Goal: Information Seeking & Learning: Learn about a topic

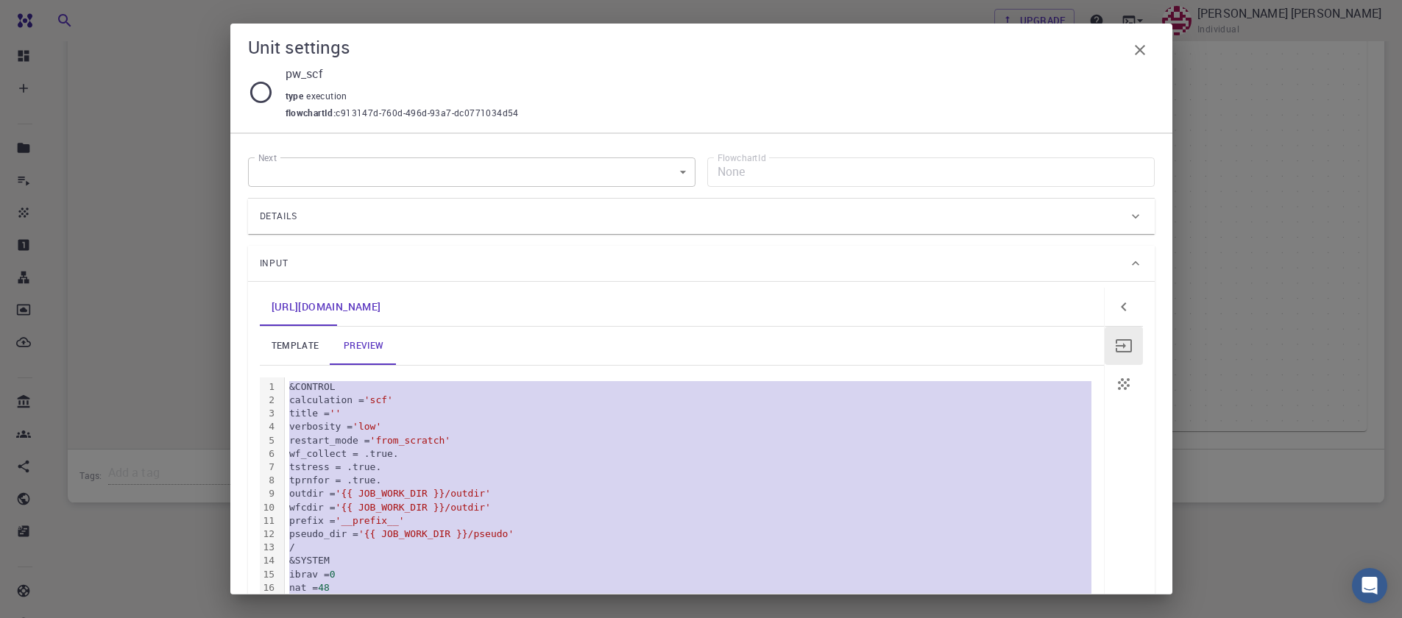
scroll to position [442, 0]
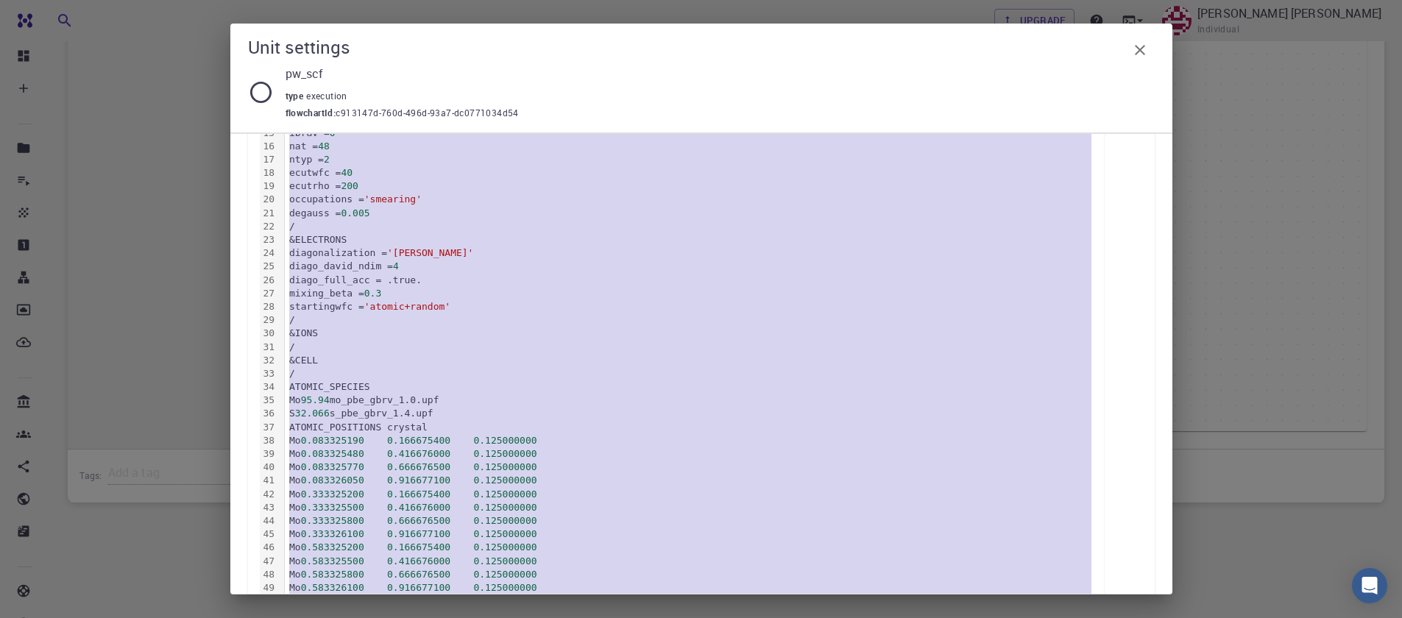
click at [1144, 58] on icon "button" at bounding box center [1141, 50] width 18 height 18
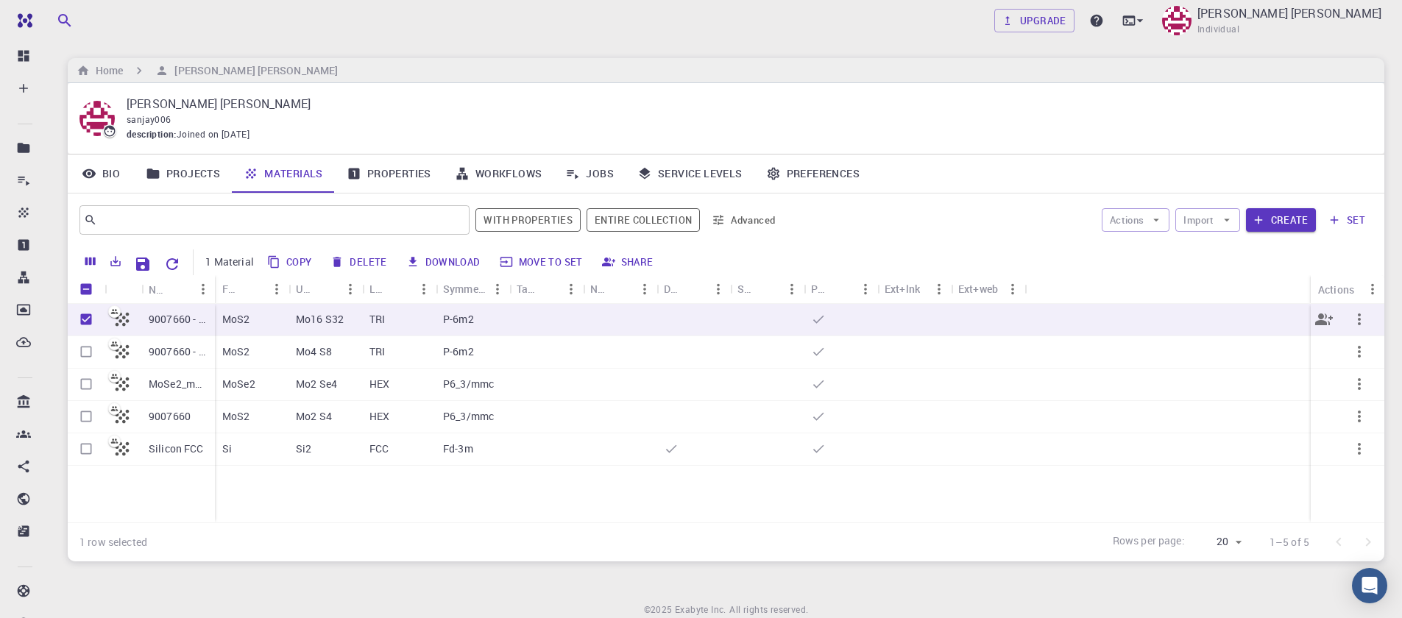
click at [314, 325] on p "Mo16 S32" at bounding box center [320, 319] width 48 height 15
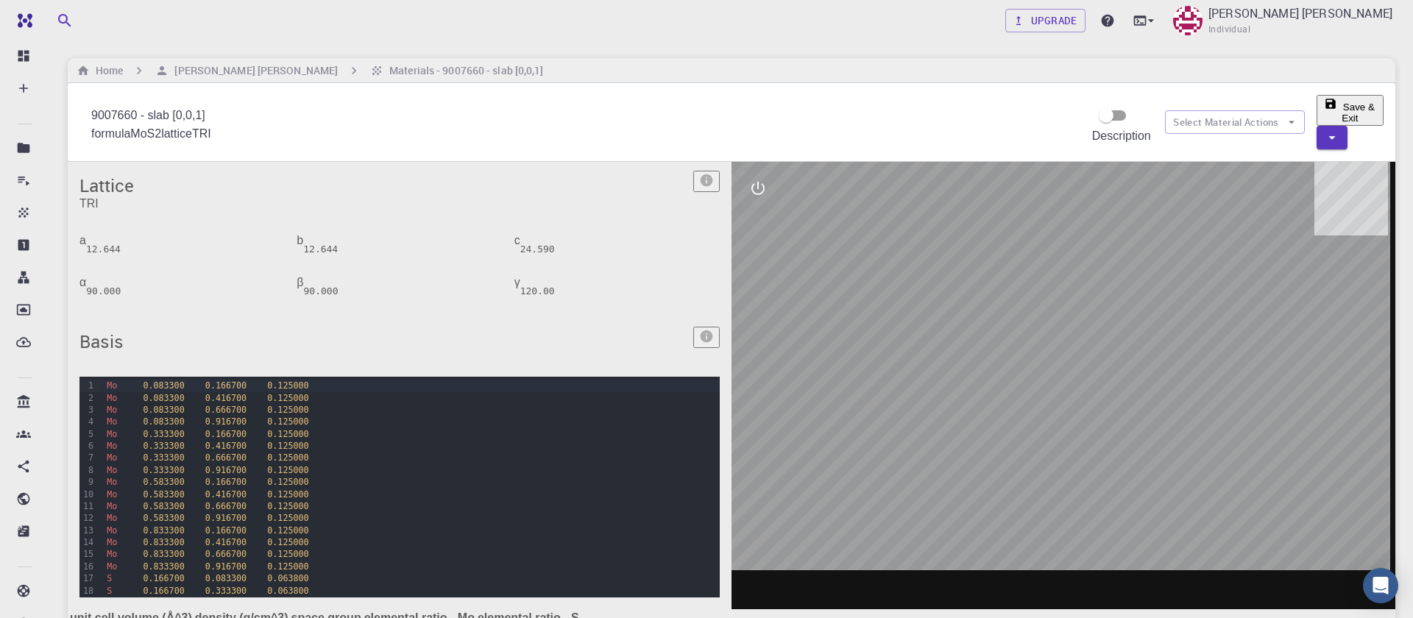
drag, startPoint x: 1080, startPoint y: 410, endPoint x: 914, endPoint y: 261, distance: 223.6
click at [1082, 407] on div at bounding box center [1064, 386] width 664 height 448
click at [751, 180] on icon "interactive" at bounding box center [753, 189] width 18 height 18
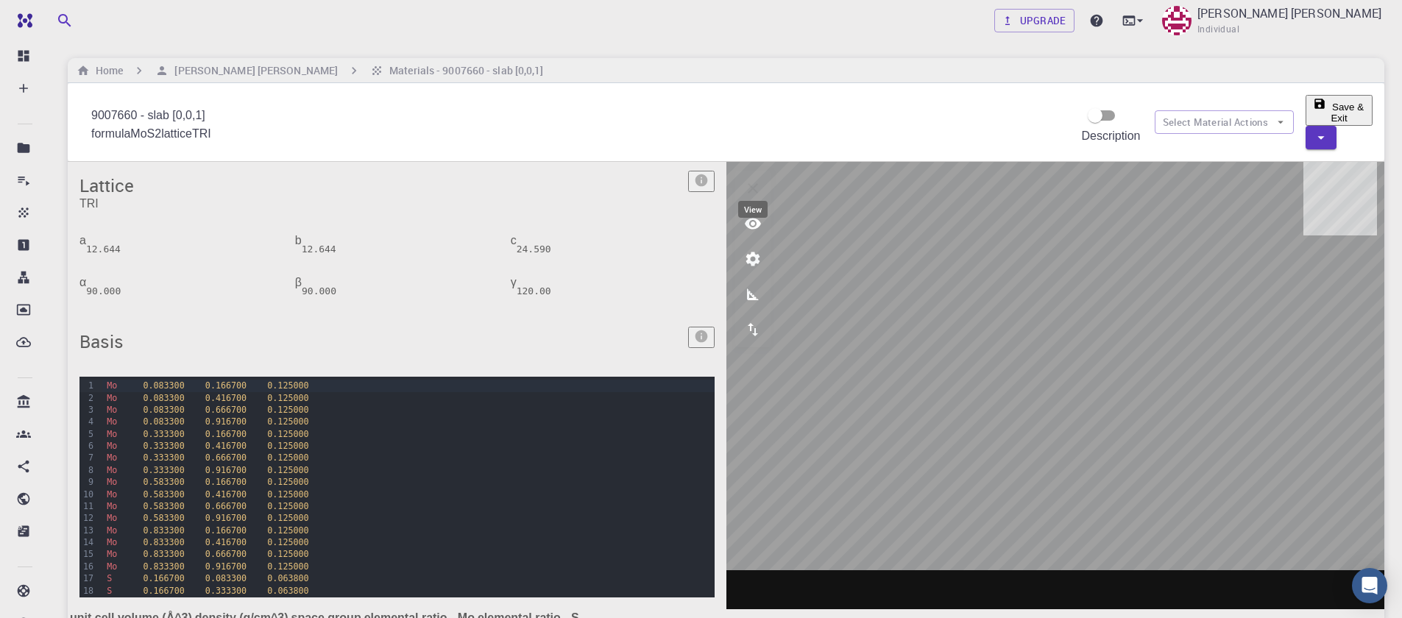
click at [752, 215] on button "view" at bounding box center [752, 223] width 35 height 35
click at [861, 288] on p "Rotate/Zoom [O]" at bounding box center [830, 294] width 119 height 13
